Goal: Find specific page/section: Find specific page/section

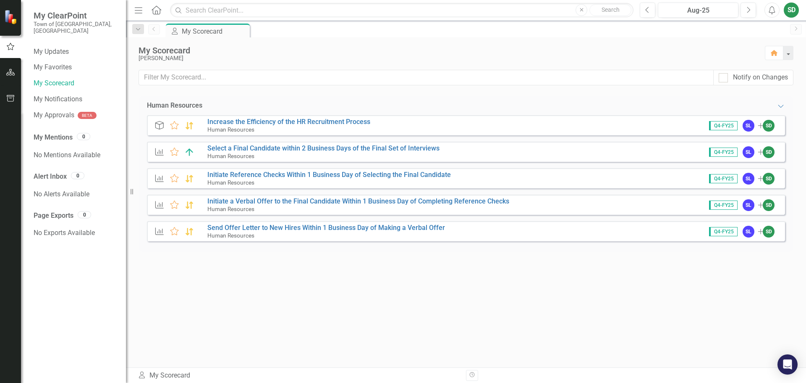
click at [10, 73] on icon "button" at bounding box center [10, 72] width 9 height 7
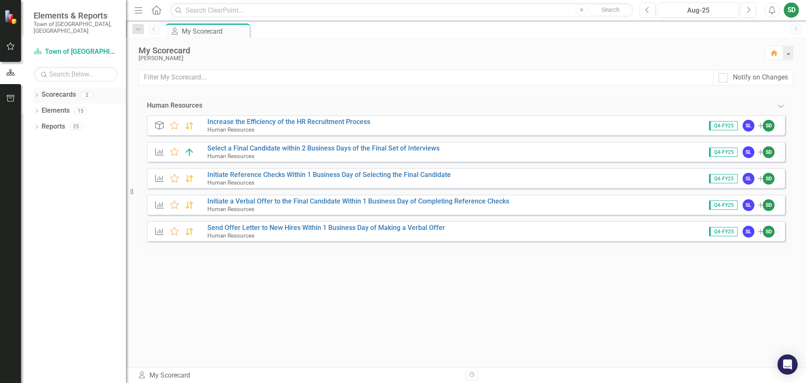
click at [38, 93] on icon "Dropdown" at bounding box center [37, 95] width 6 height 5
click at [36, 125] on icon "Dropdown" at bounding box center [37, 127] width 6 height 5
click at [47, 170] on icon "Project" at bounding box center [50, 173] width 8 height 7
click at [81, 170] on link "Project Projects" at bounding box center [64, 175] width 36 height 10
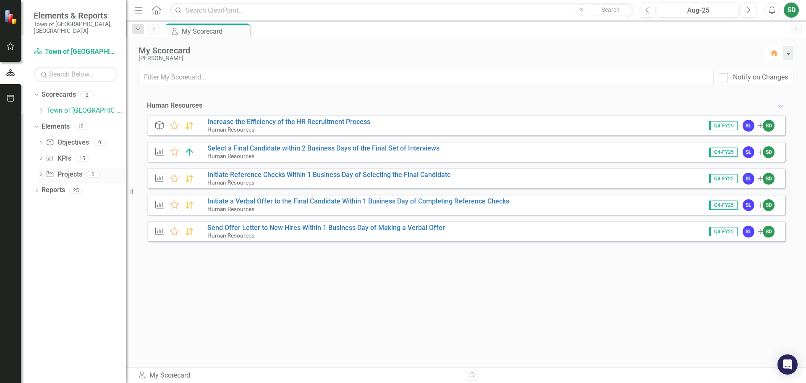
click at [42, 173] on icon "Dropdown" at bounding box center [41, 175] width 6 height 5
click at [56, 170] on link "Project Projects" at bounding box center [64, 175] width 36 height 10
click at [298, 314] on div "Human Resources Expanded Objective Favorite Increase the Efficiency of the HR R…" at bounding box center [466, 231] width 655 height 271
click at [327, 291] on div "Human Resources Expanded Objective Favorite Increase the Efficiency of the HR R…" at bounding box center [466, 231] width 655 height 271
click at [293, 313] on div "Human Resources Expanded Objective Favorite Increase the Efficiency of the HR R…" at bounding box center [466, 231] width 655 height 271
